Goal: Check status: Check status

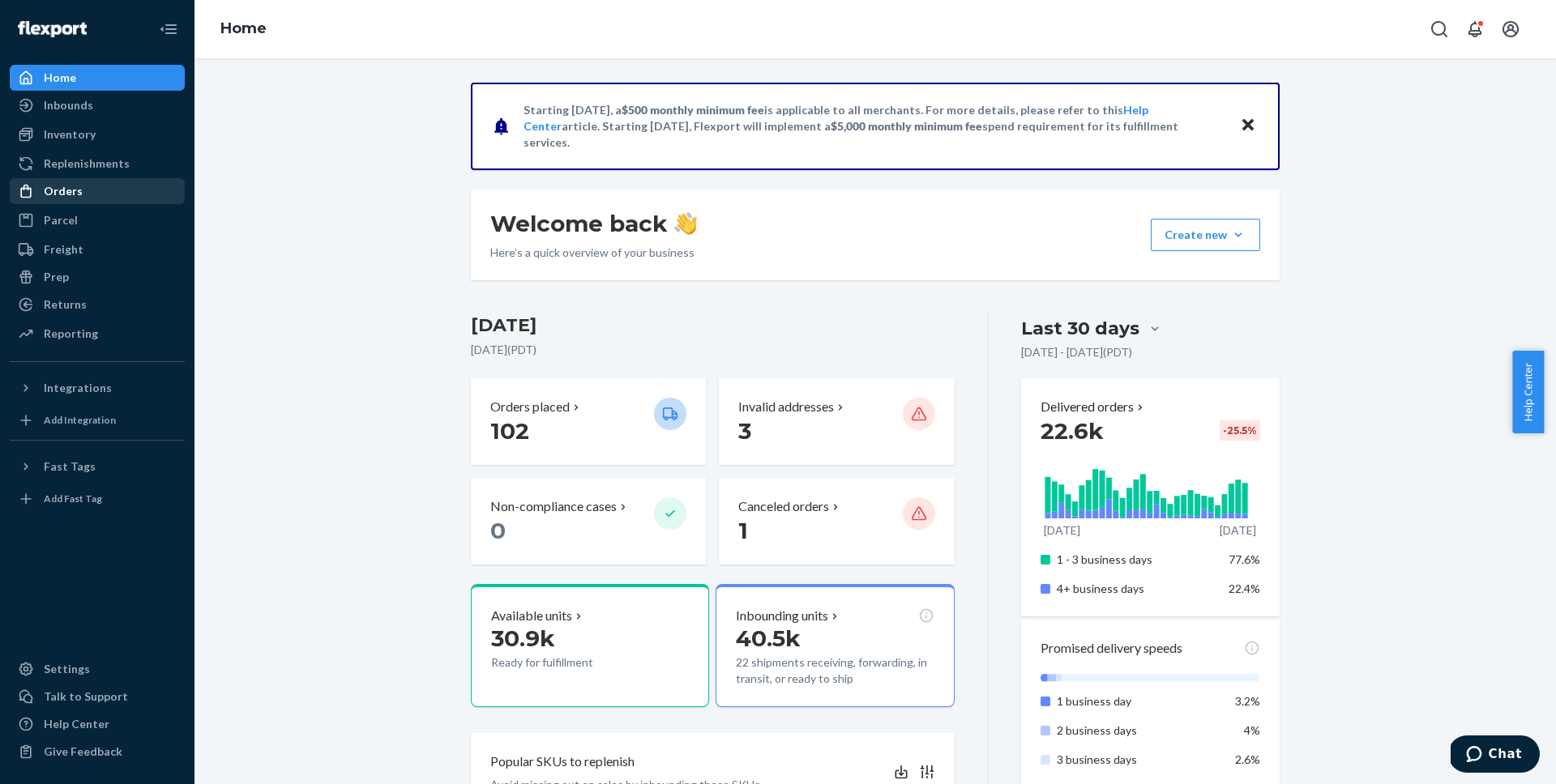
click at [85, 185] on div "Orders" at bounding box center [97, 191] width 172 height 23
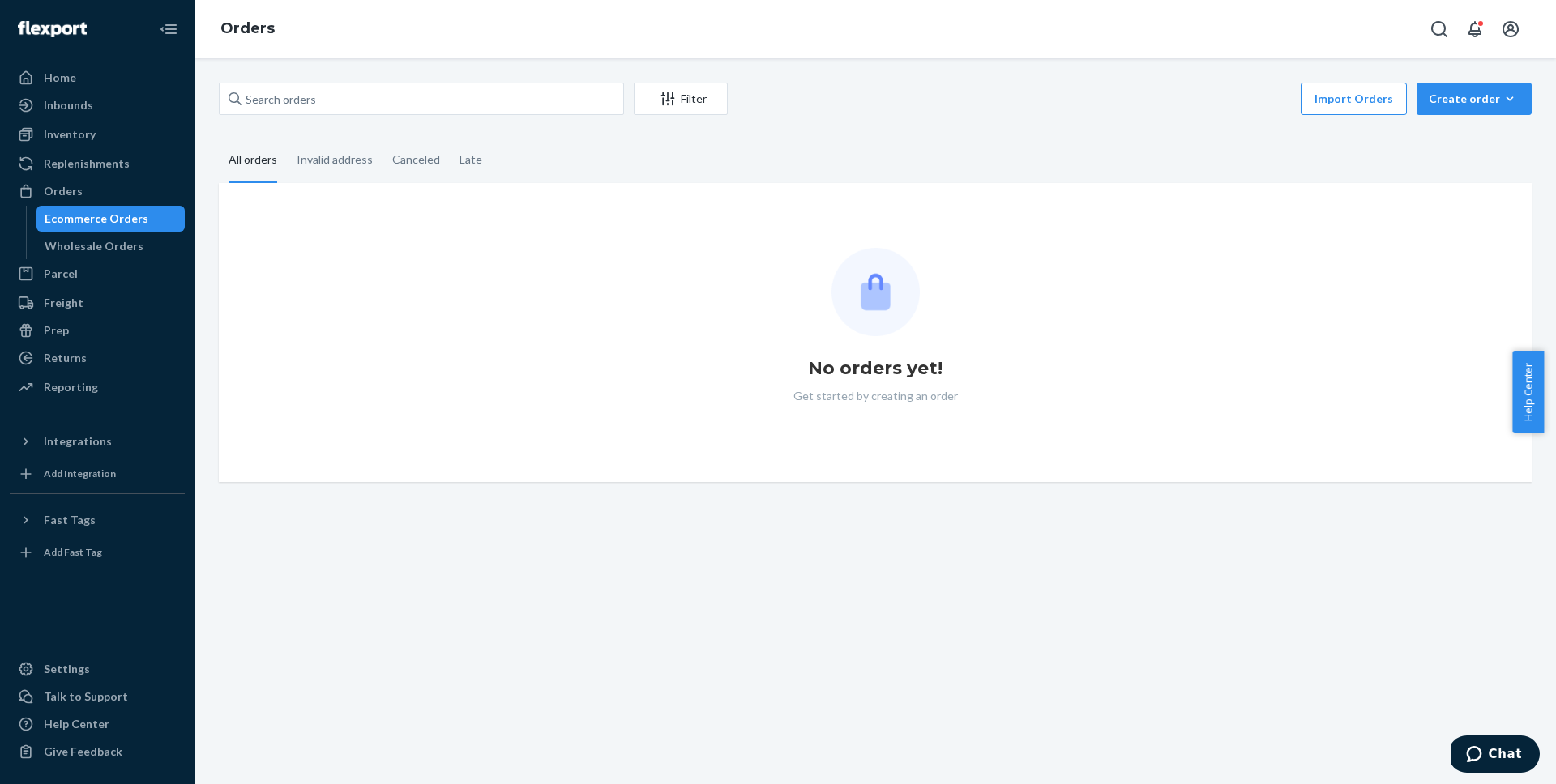
click at [452, 81] on div "Filter Import Orders Create order Ecommerce order Removal order All orders Inva…" at bounding box center [875, 421] width 1362 height 726
click at [492, 87] on input "text" at bounding box center [421, 99] width 405 height 33
paste input "#US25318810"
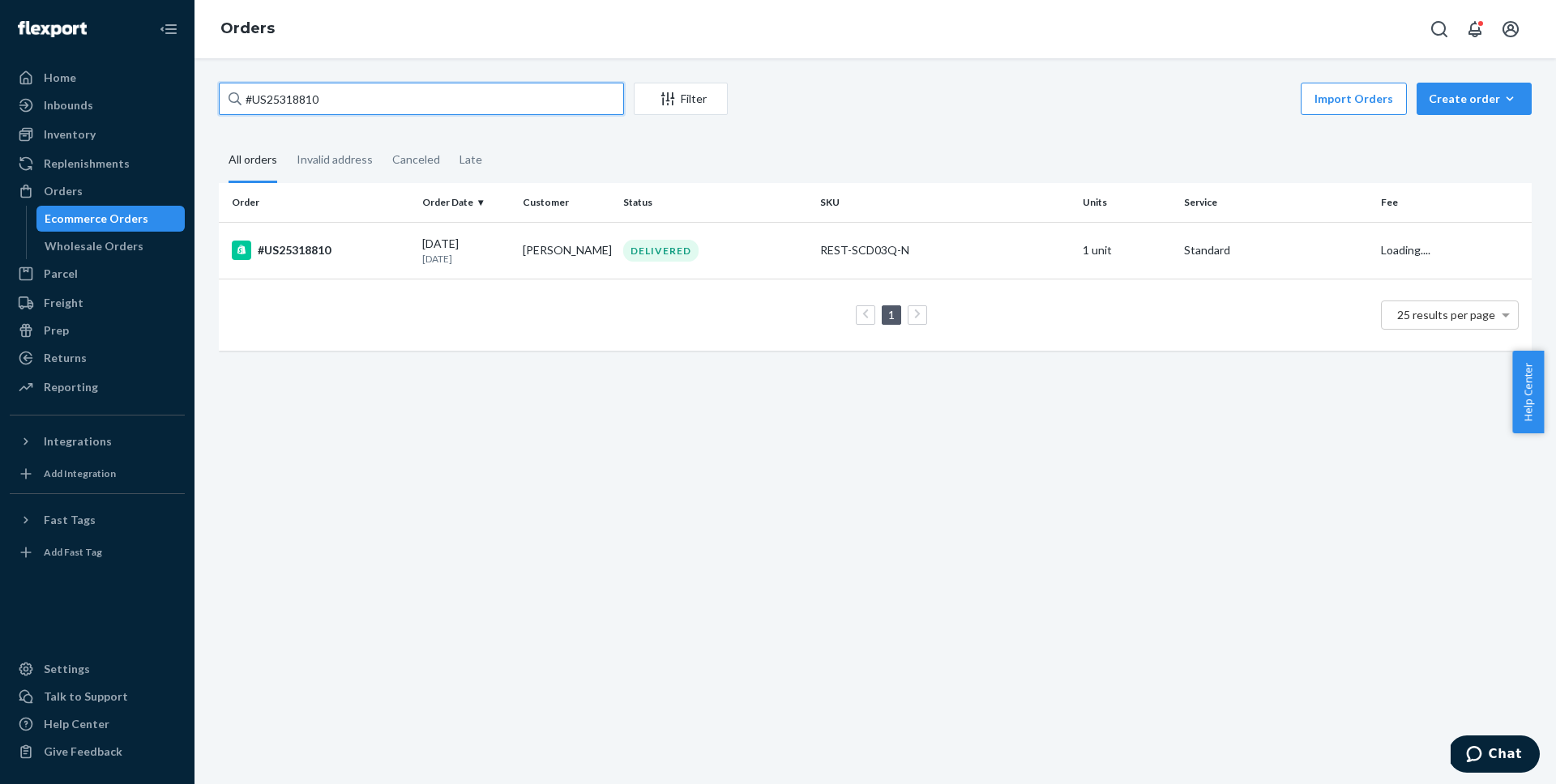
type input "#US25318810"
click at [857, 143] on fieldset "All orders Invalid address Canceled Late" at bounding box center [875, 161] width 1313 height 45
click at [285, 251] on div "#US25318810" at bounding box center [320, 250] width 177 height 20
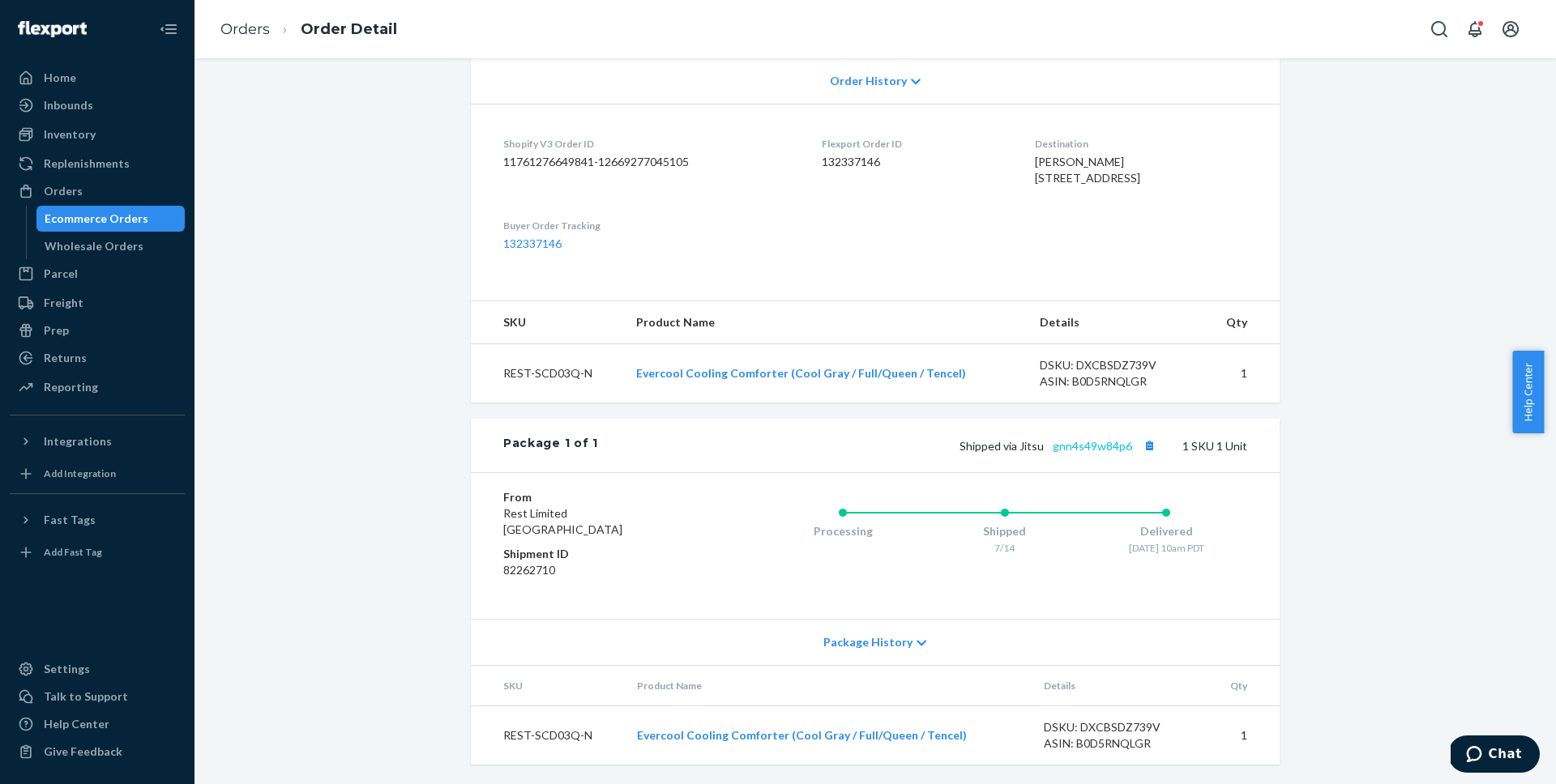
scroll to position [382, 0]
click at [1098, 446] on link "gnn4s49w84p6" at bounding box center [1093, 446] width 80 height 14
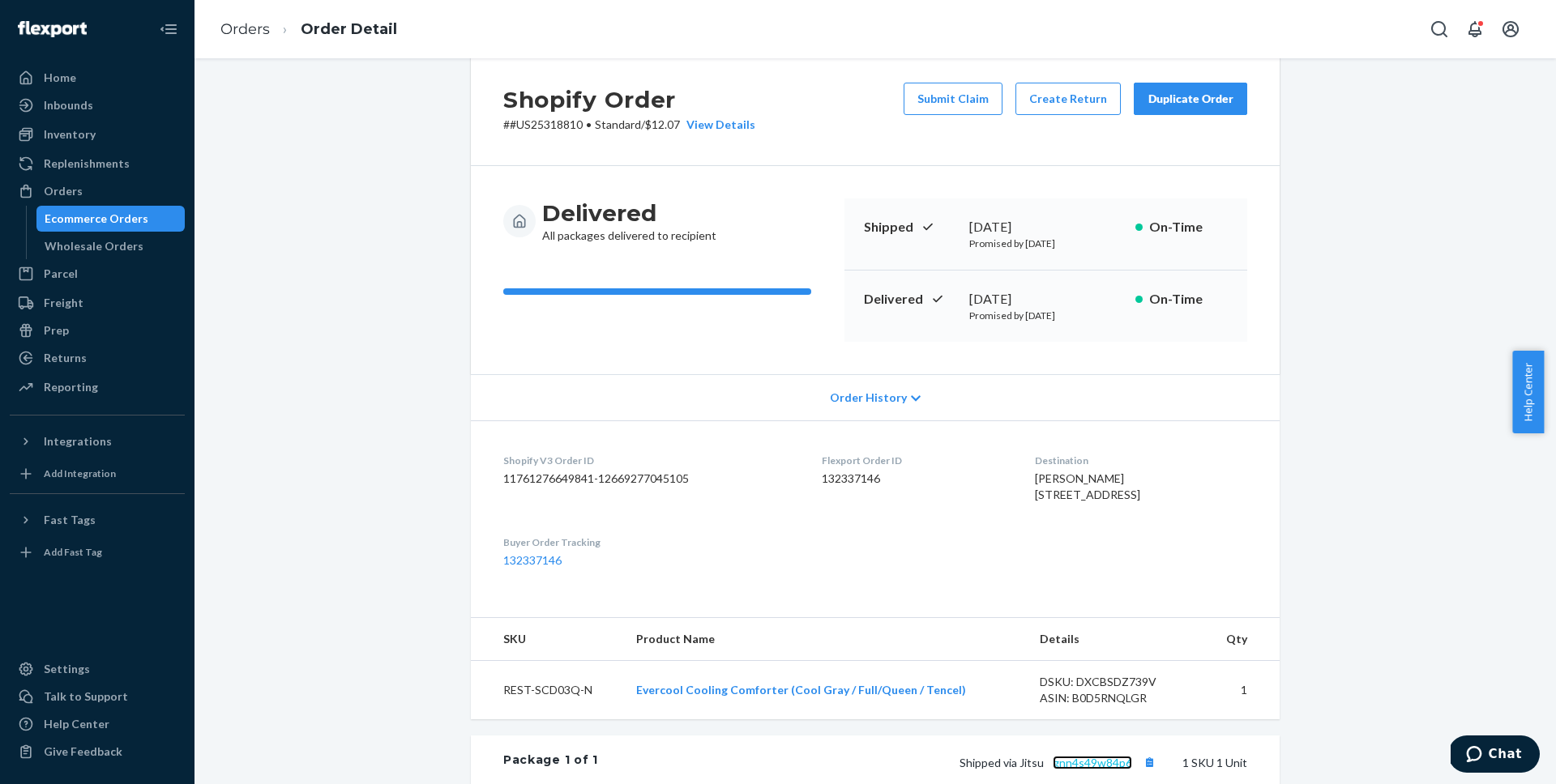
scroll to position [33, 0]
click at [97, 191] on div "Orders" at bounding box center [97, 191] width 172 height 23
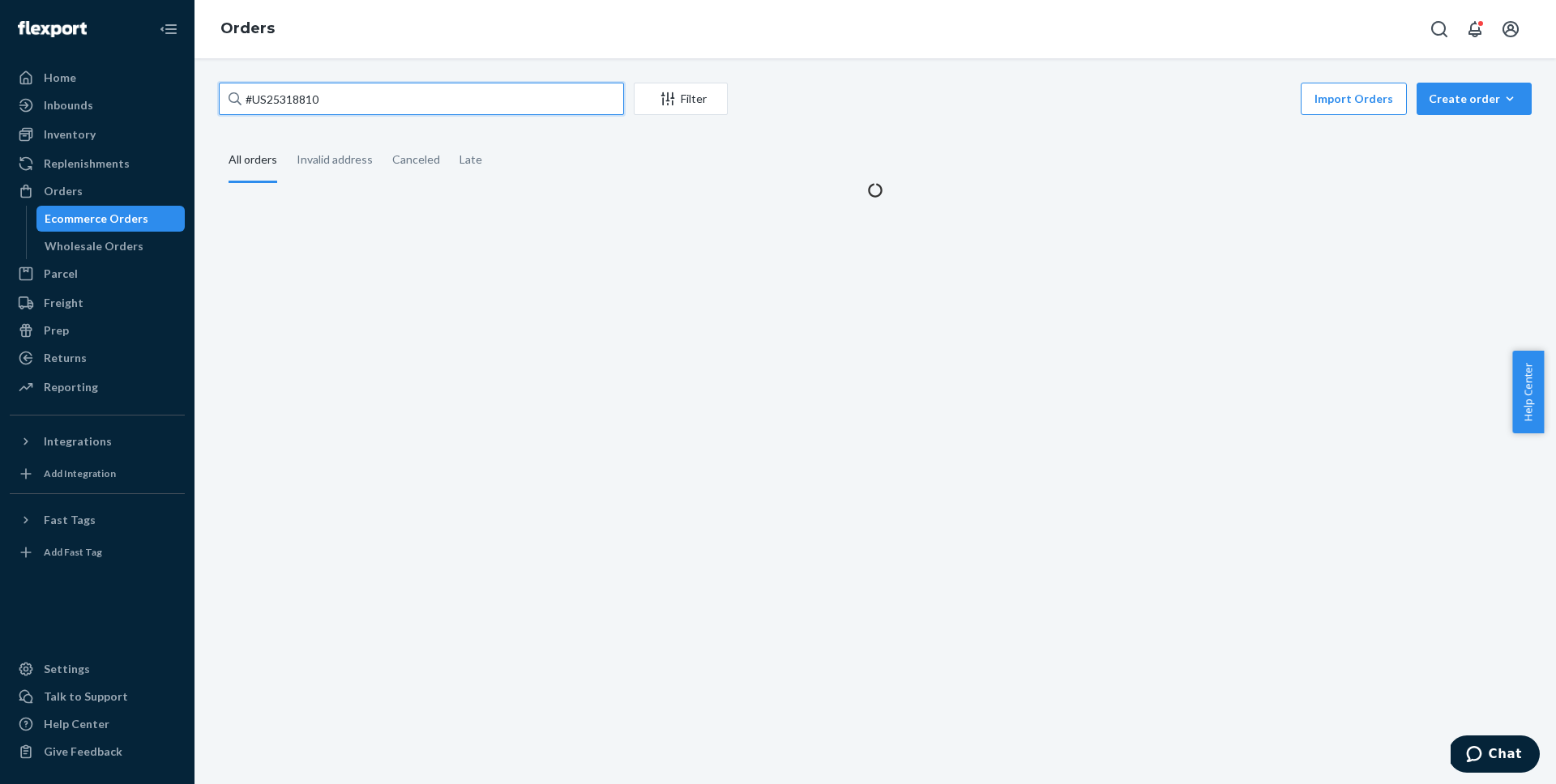
click at [383, 110] on input "#US25318810" at bounding box center [421, 99] width 405 height 33
paste input "41619"
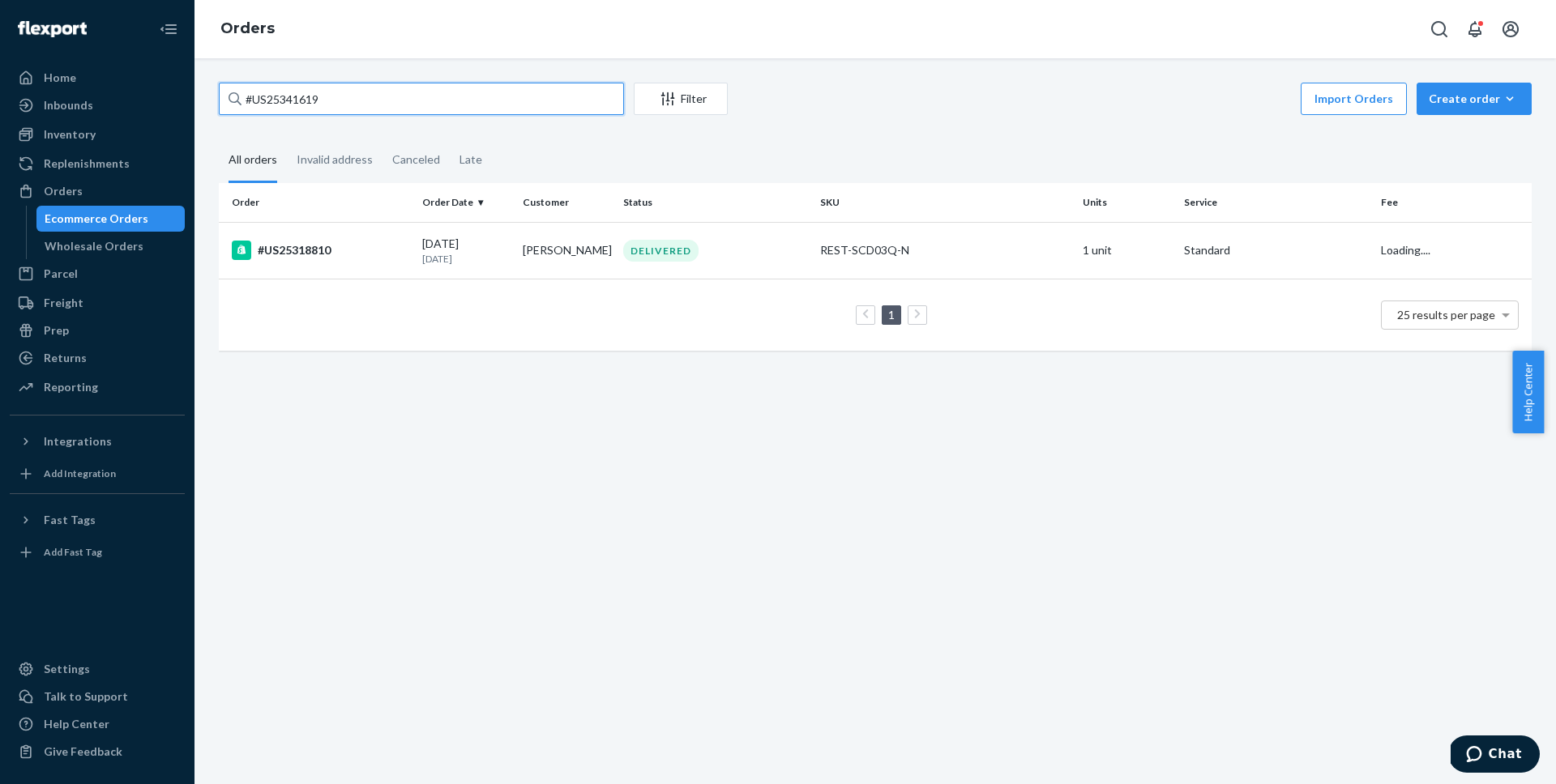
type input "#US25341619"
click at [328, 251] on div "#US25341619" at bounding box center [320, 250] width 177 height 20
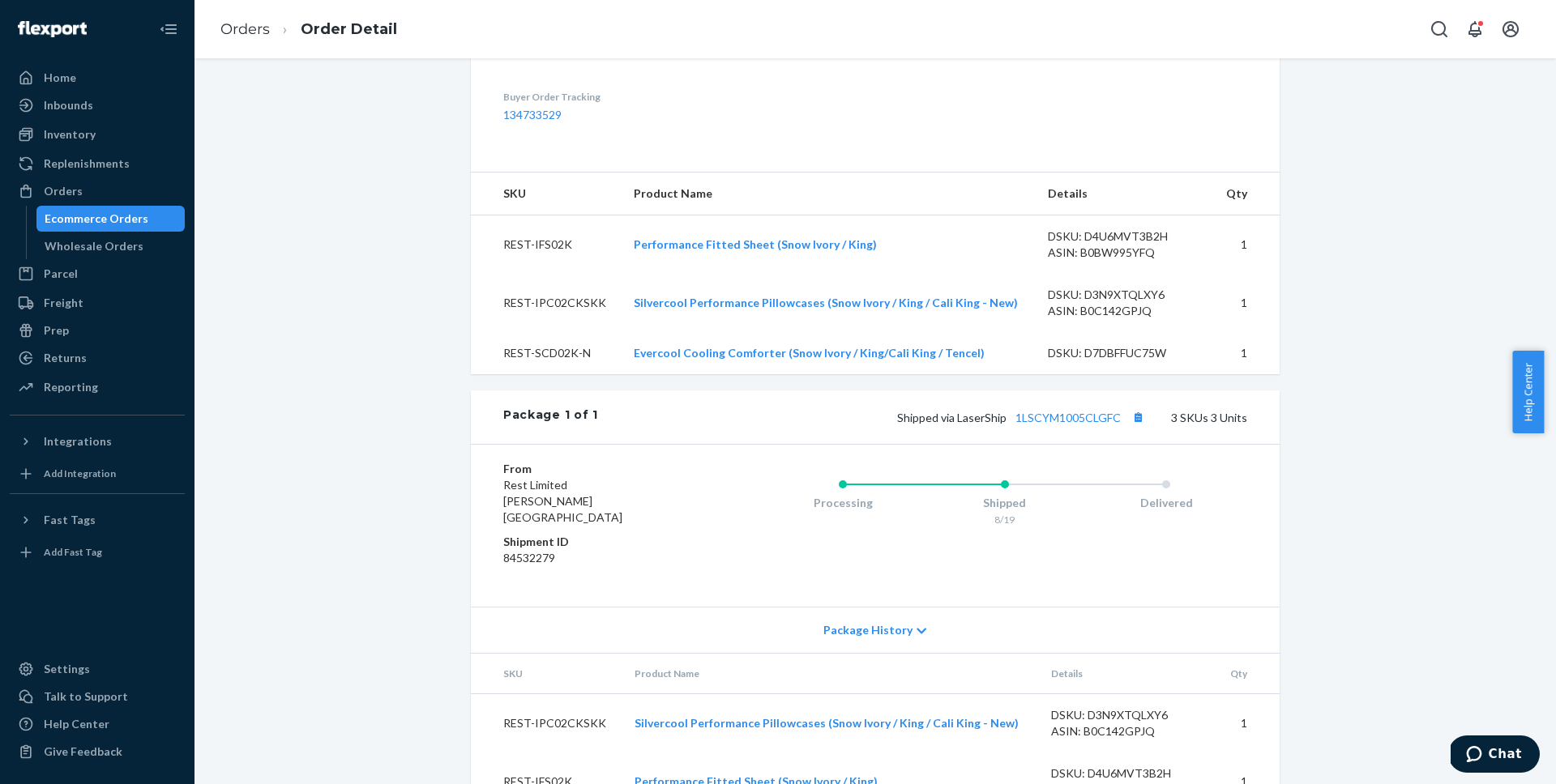
scroll to position [481, 0]
click at [1062, 425] on div "Shipped via LaserShip 1LSCYM1005CLGFC 3 SKUs 3 Units" at bounding box center [923, 413] width 649 height 21
click at [1064, 421] on link "1LSCYM1005CLGFC" at bounding box center [1068, 414] width 105 height 14
